Goal: Task Accomplishment & Management: Manage account settings

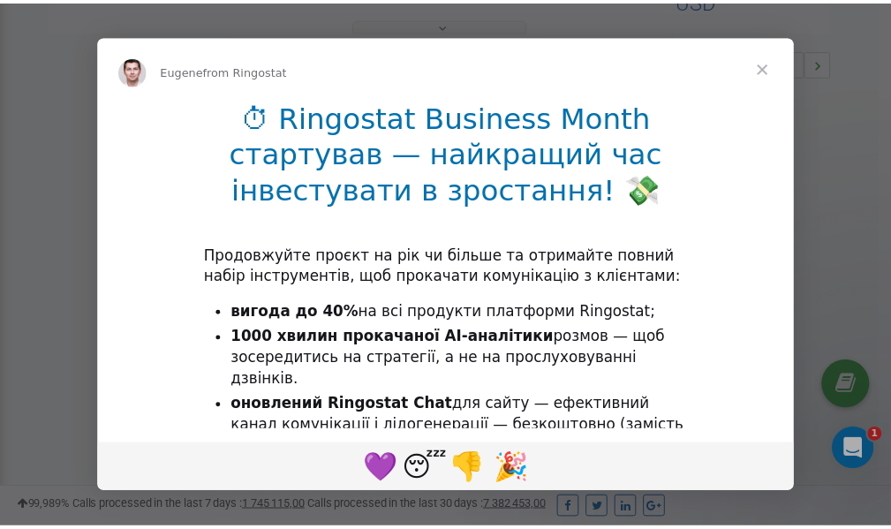
scroll to position [528, 0]
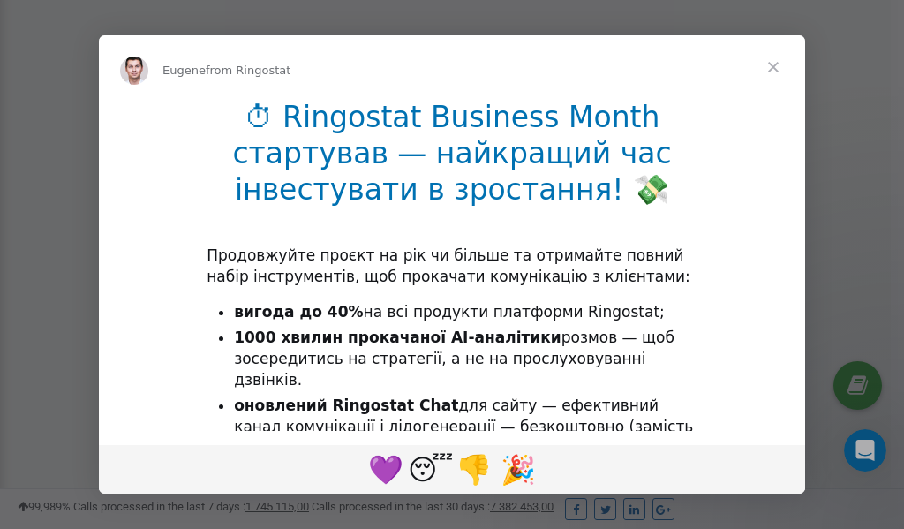
click at [779, 70] on span "Close" at bounding box center [774, 67] width 64 height 64
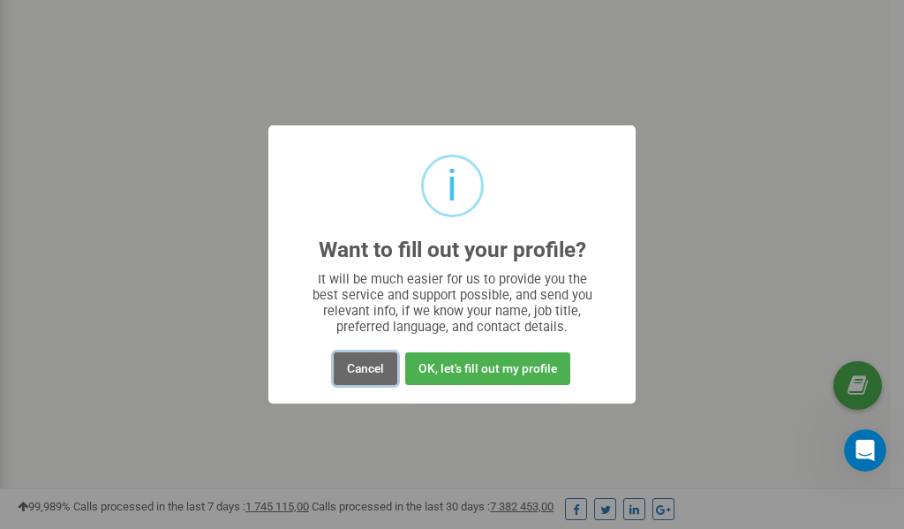
click at [371, 376] on button "Cancel" at bounding box center [366, 368] width 64 height 33
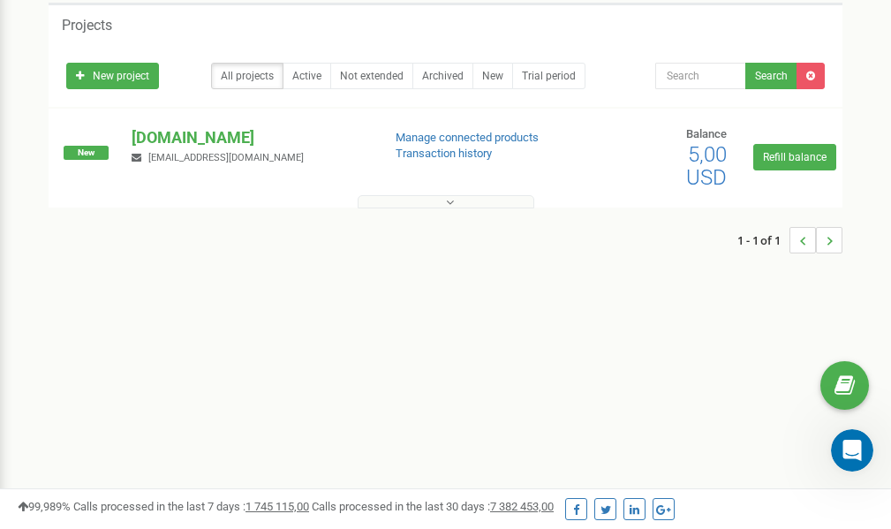
scroll to position [0, 0]
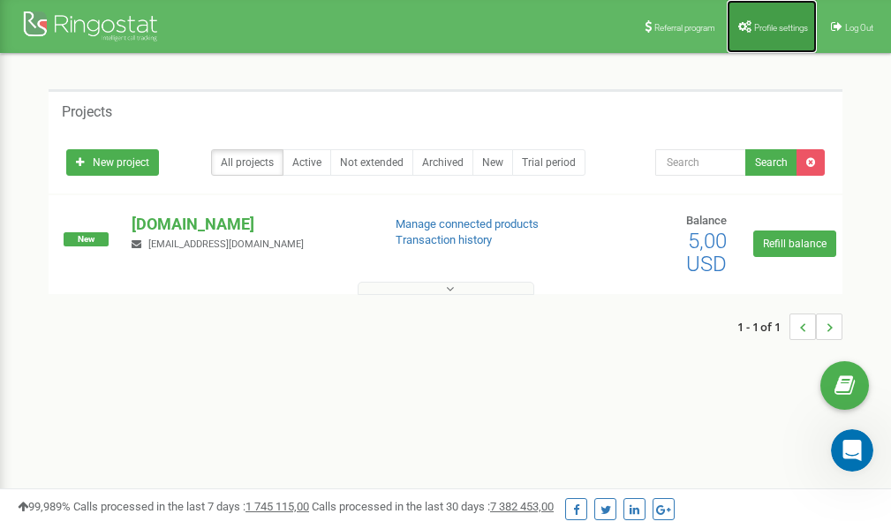
click at [767, 28] on span "Profile settings" at bounding box center [781, 28] width 54 height 10
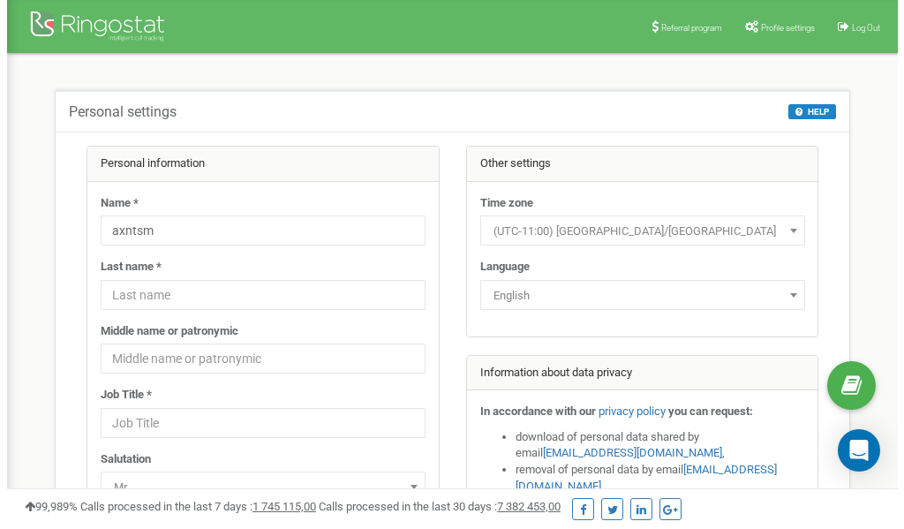
scroll to position [88, 0]
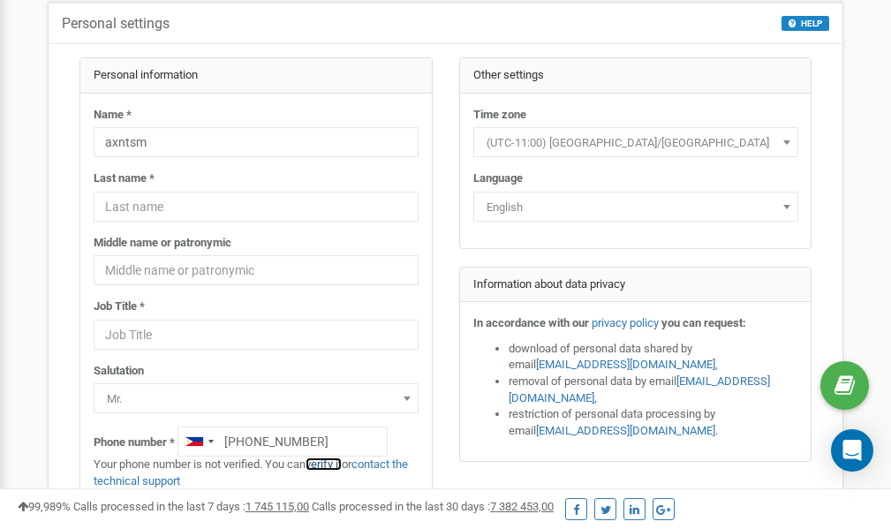
click at [333, 465] on link "verify it" at bounding box center [324, 463] width 36 height 13
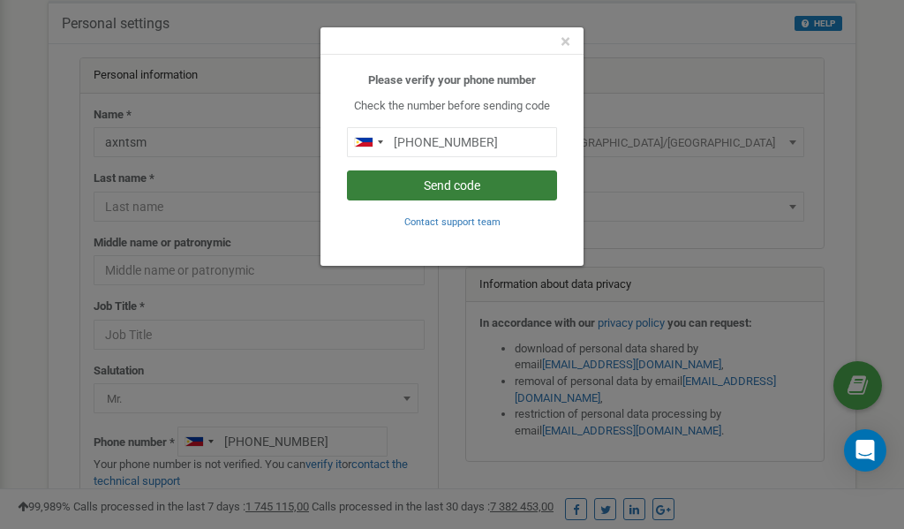
click at [456, 179] on button "Send code" at bounding box center [452, 185] width 210 height 30
